Goal: Navigation & Orientation: Find specific page/section

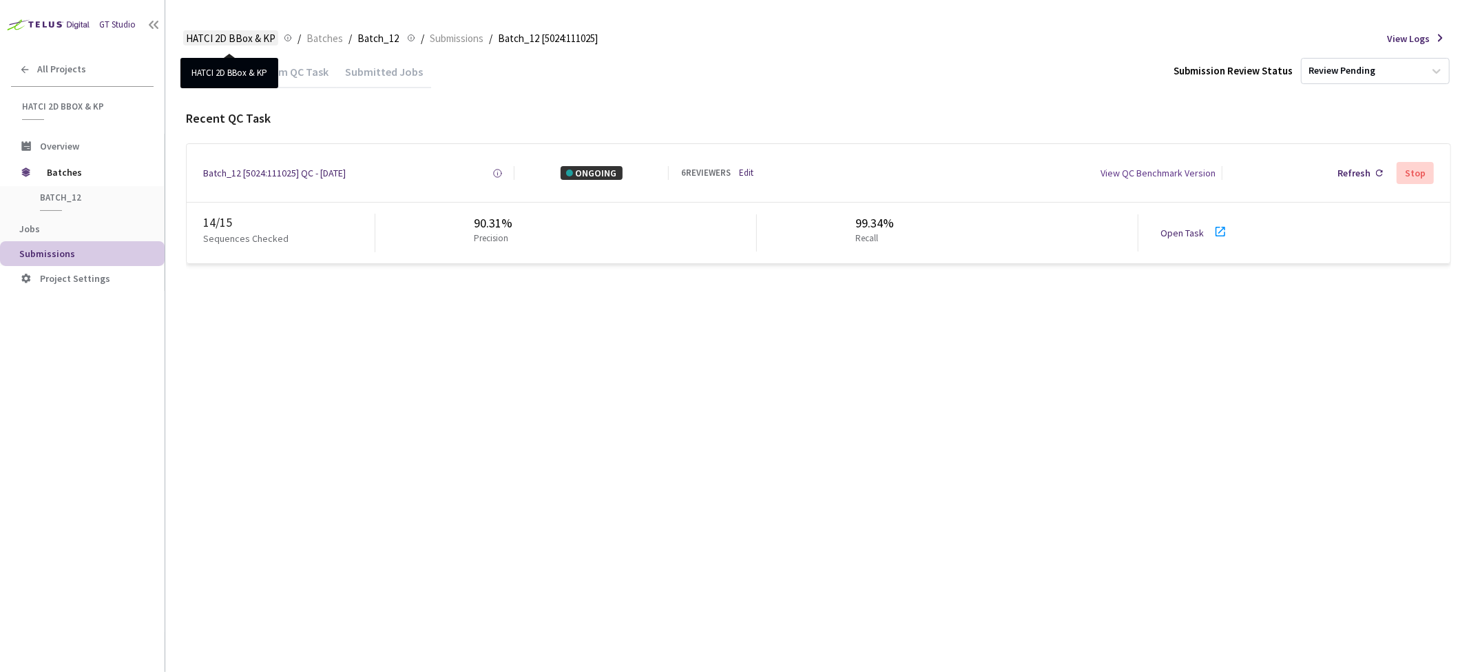
click at [224, 32] on span "HATCI 2D BBox & KP" at bounding box center [231, 38] width 90 height 17
click at [222, 33] on span "HATCI 2D BBox & KP" at bounding box center [231, 38] width 90 height 17
click at [322, 36] on span "Batches" at bounding box center [324, 38] width 37 height 17
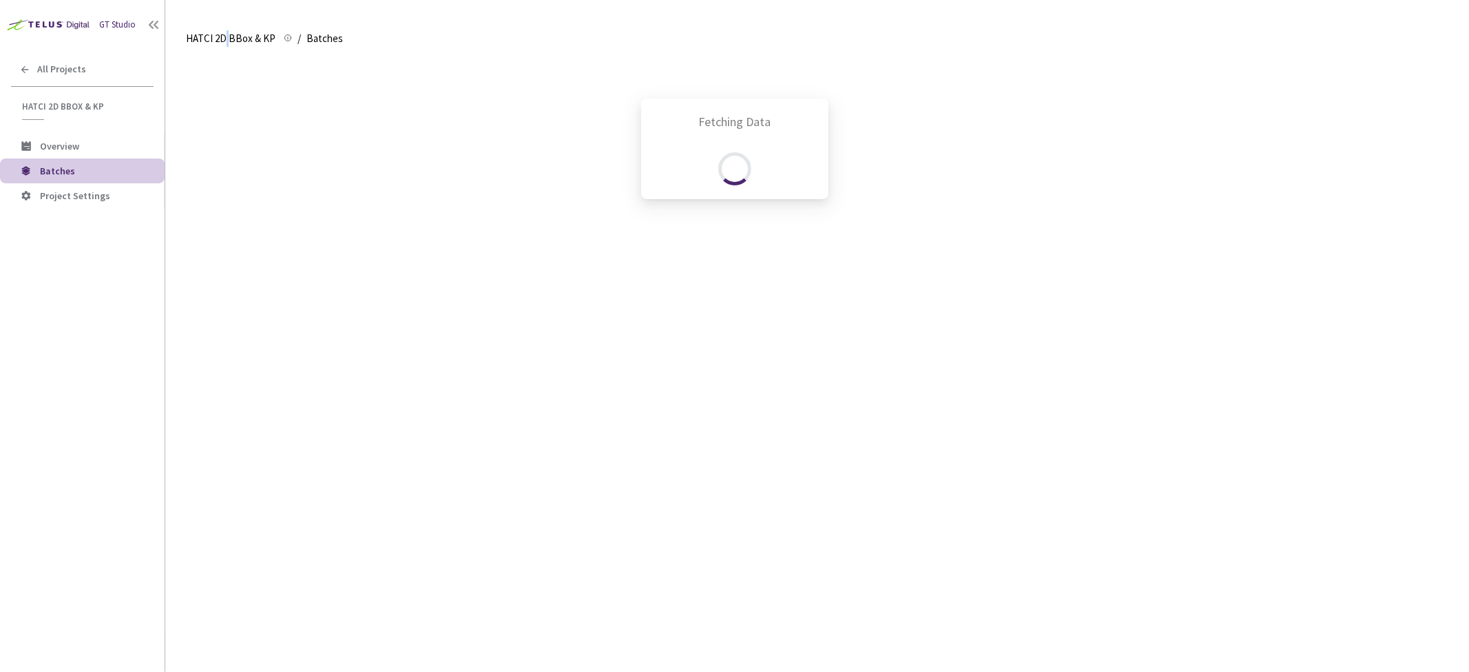
scroll to position [515, 0]
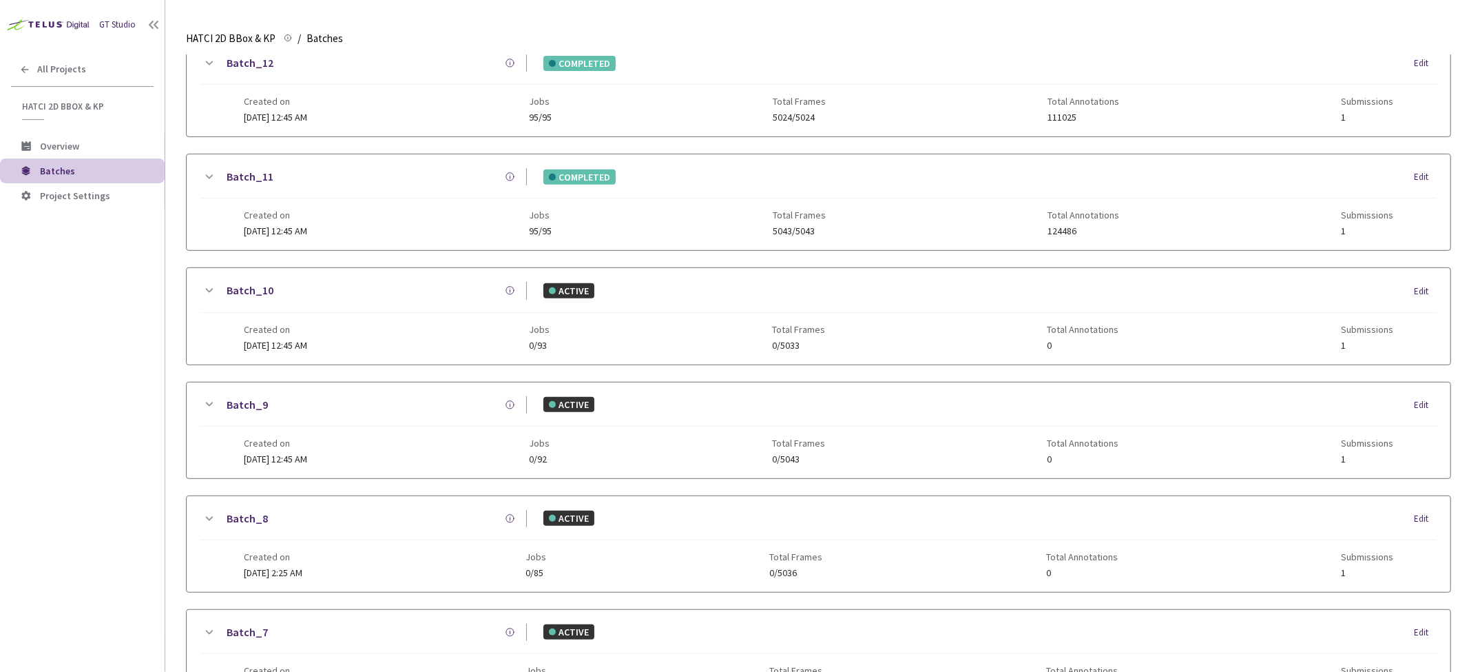
click at [56, 143] on span "Overview" at bounding box center [59, 146] width 39 height 12
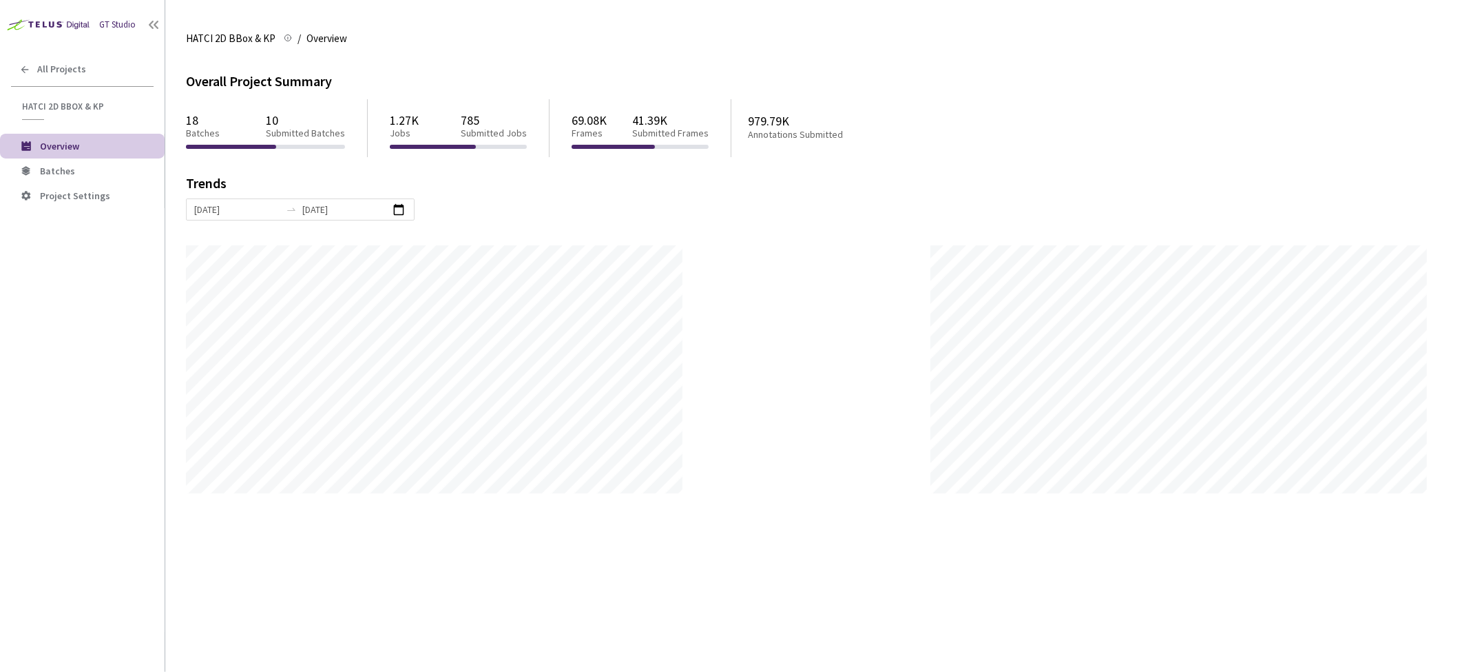
scroll to position [672, 1469]
click at [154, 26] on icon at bounding box center [154, 25] width 14 height 14
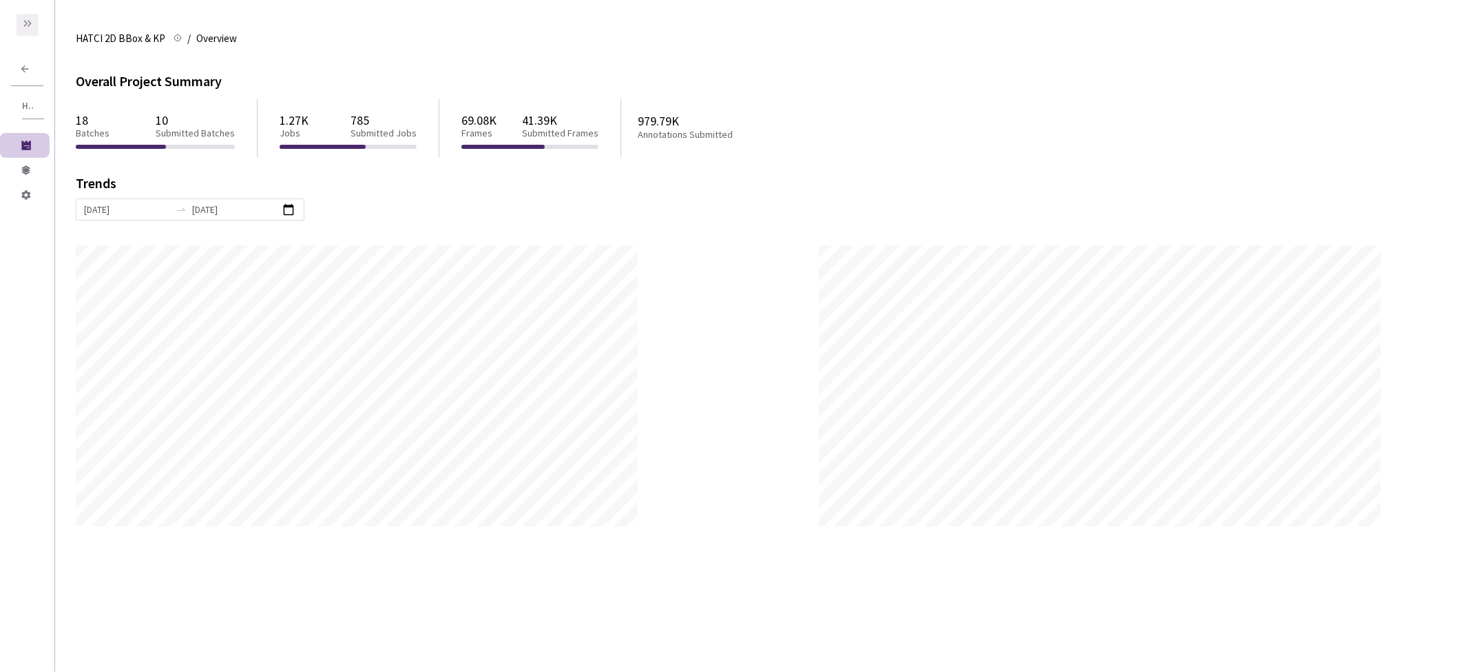
click at [28, 18] on icon at bounding box center [27, 23] width 11 height 11
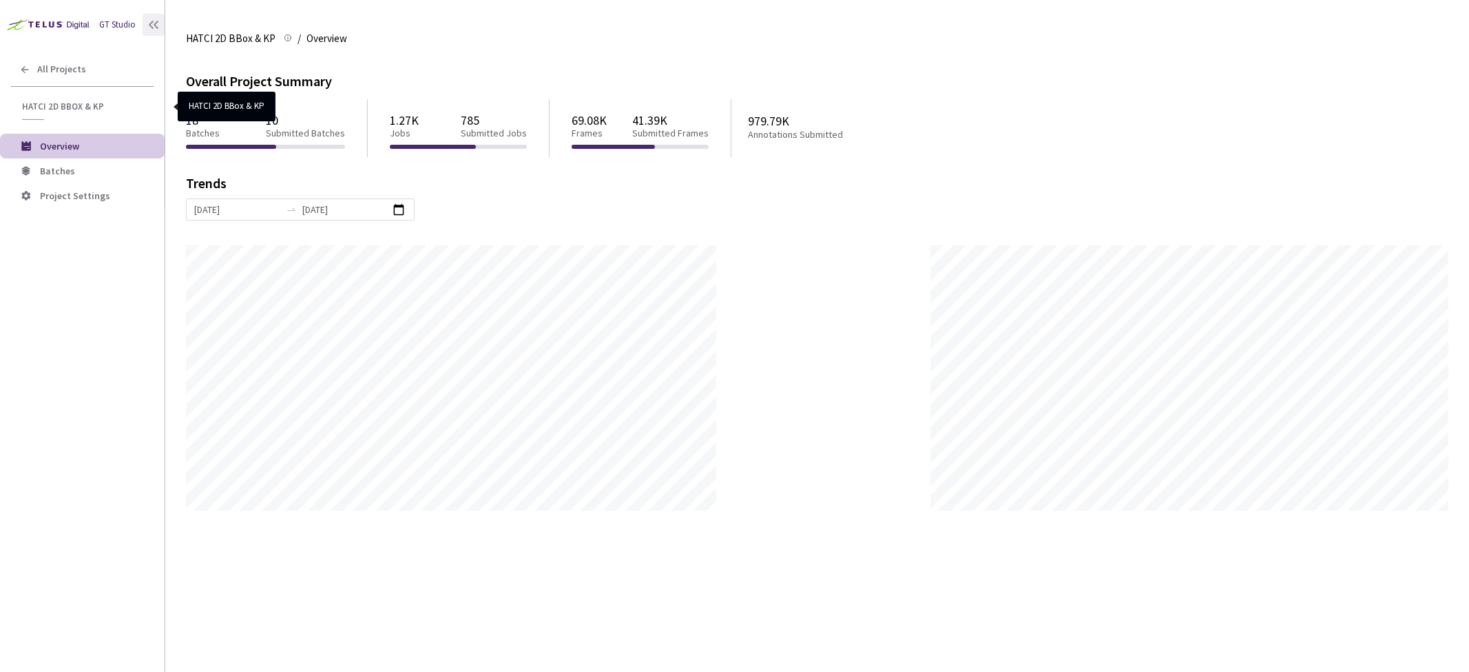
click at [49, 107] on span "HATCI 2D BBox & KP" at bounding box center [83, 107] width 123 height 12
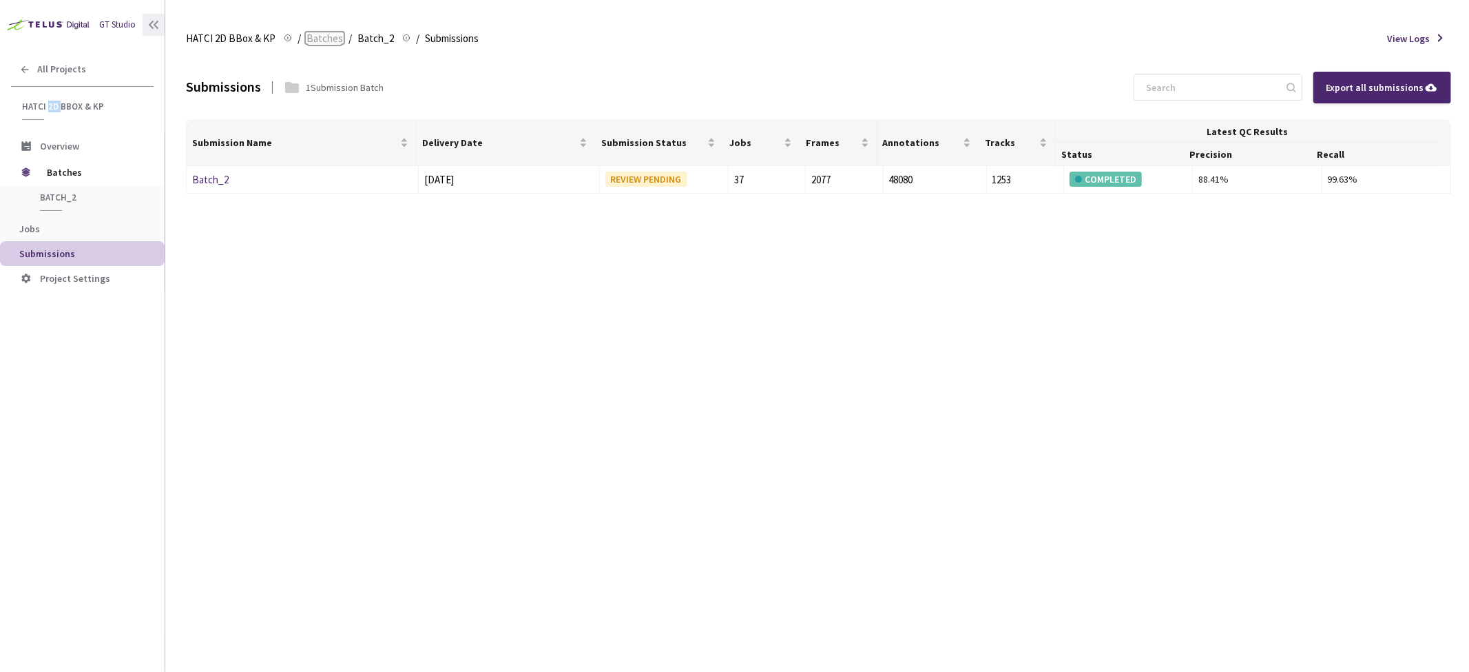
click at [326, 38] on span "Batches" at bounding box center [324, 38] width 37 height 17
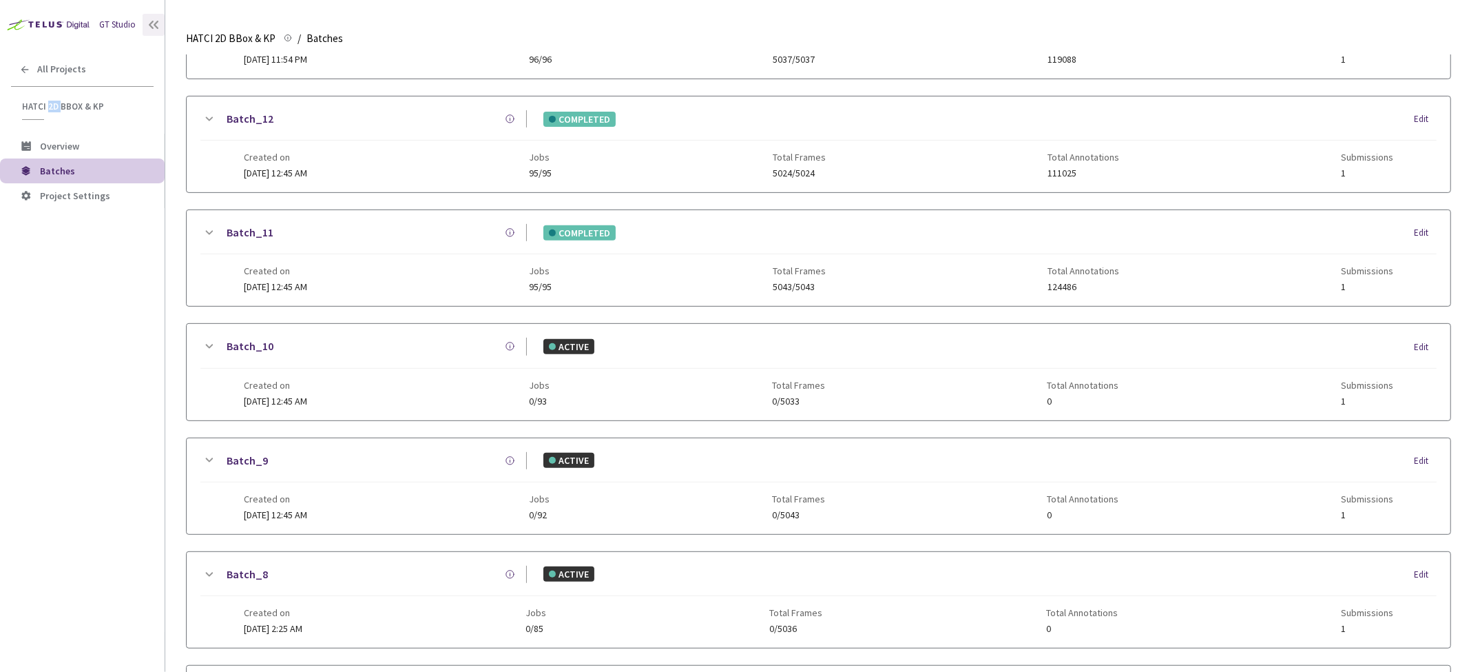
scroll to position [746, 0]
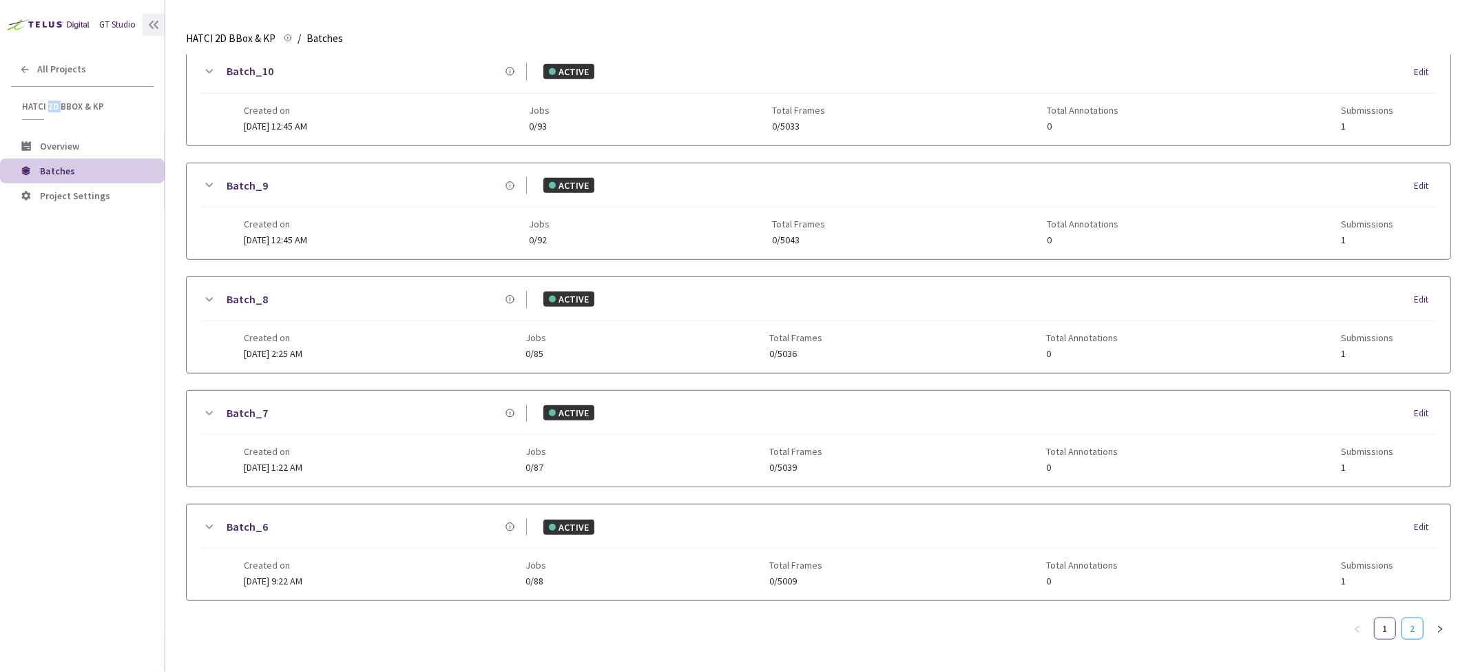
click at [1415, 618] on link "2" at bounding box center [1412, 628] width 21 height 21
click at [210, 180] on icon at bounding box center [208, 186] width 17 height 17
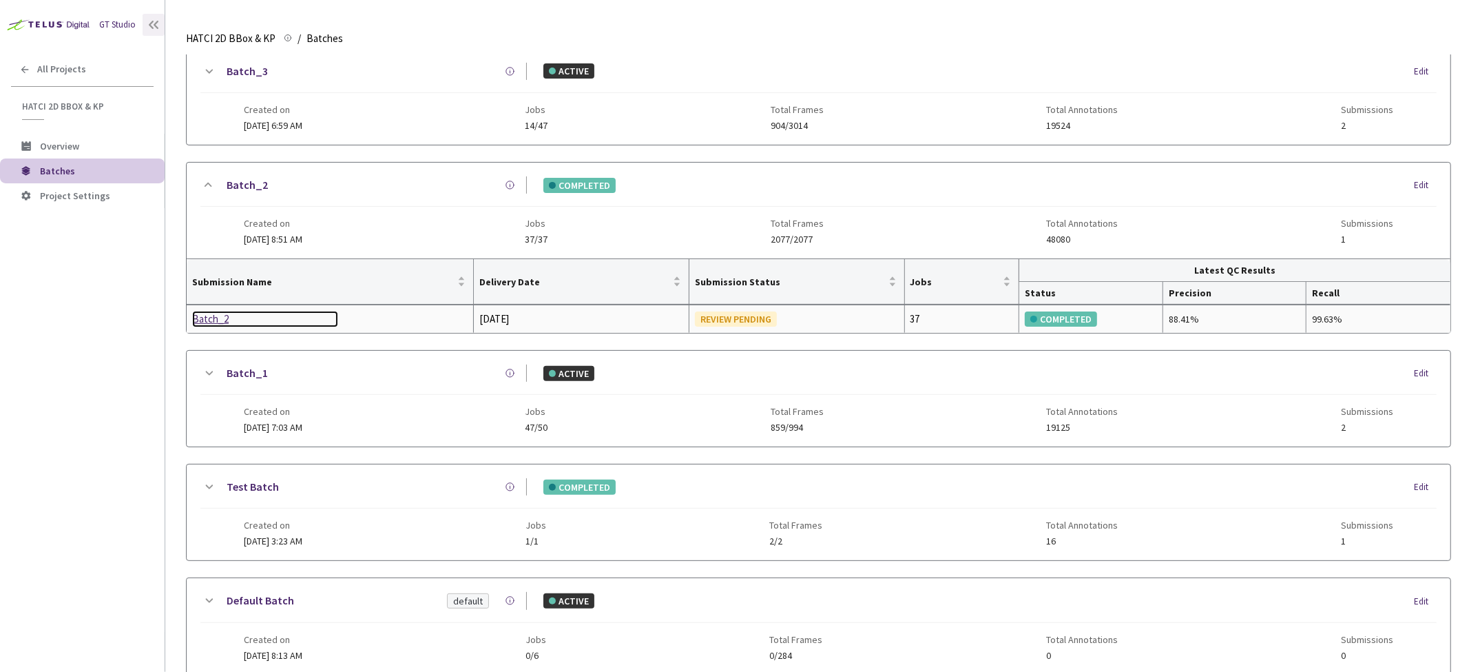
click at [215, 315] on div "Batch_2" at bounding box center [265, 319] width 146 height 17
